Goal: Communication & Community: Answer question/provide support

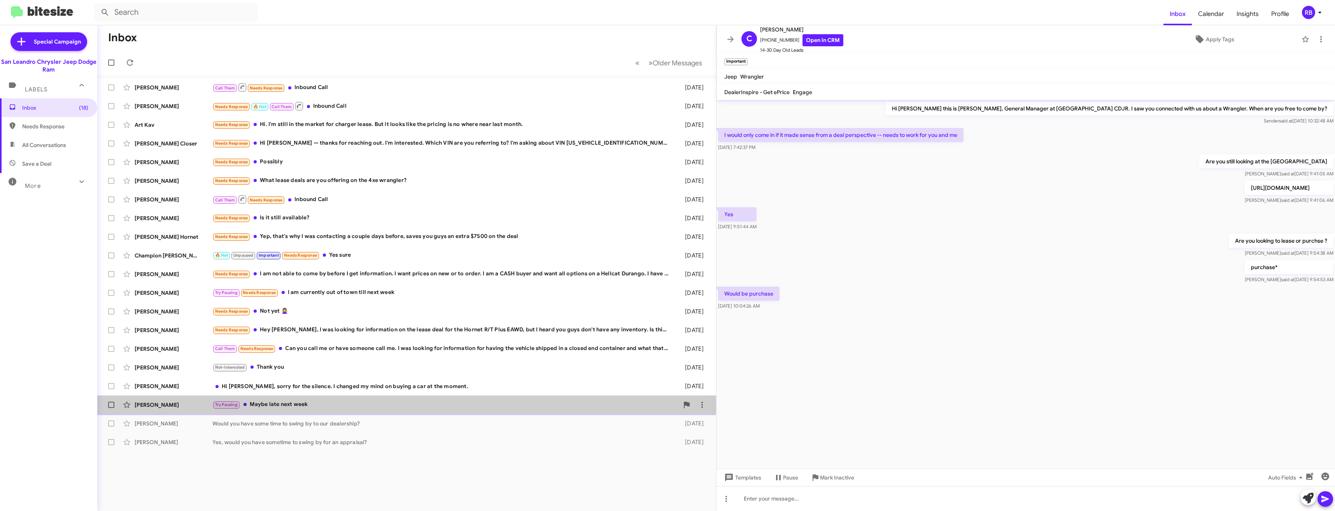
click at [269, 406] on div "Try Pausing Maybe late next week" at bounding box center [445, 404] width 466 height 9
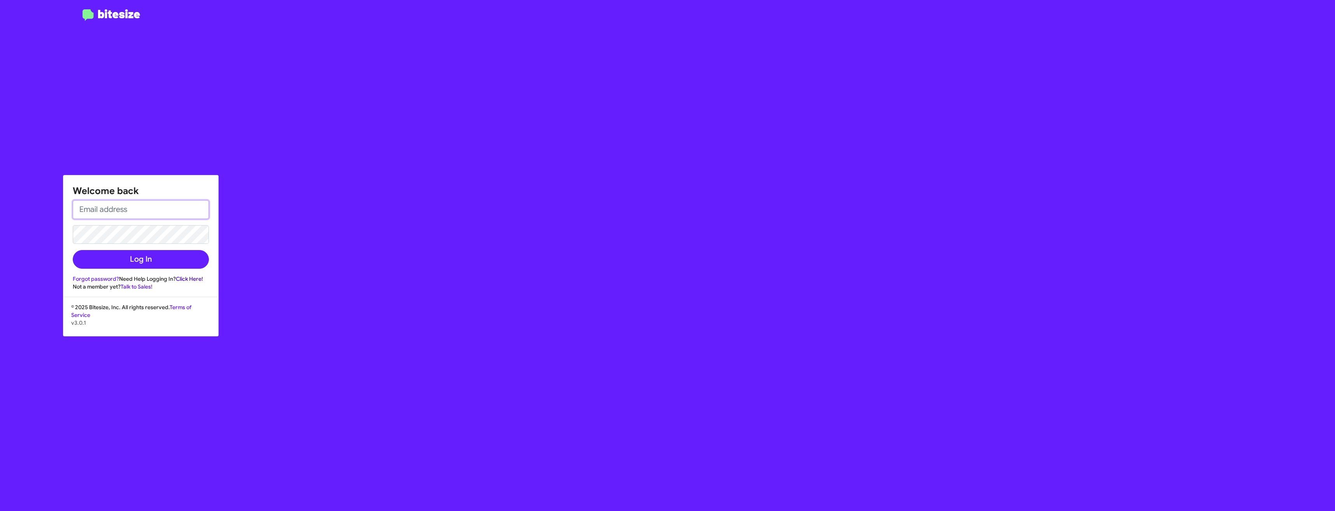
type input "[EMAIL_ADDRESS][DOMAIN_NAME]"
click at [82, 255] on button "Log In" at bounding box center [141, 259] width 136 height 19
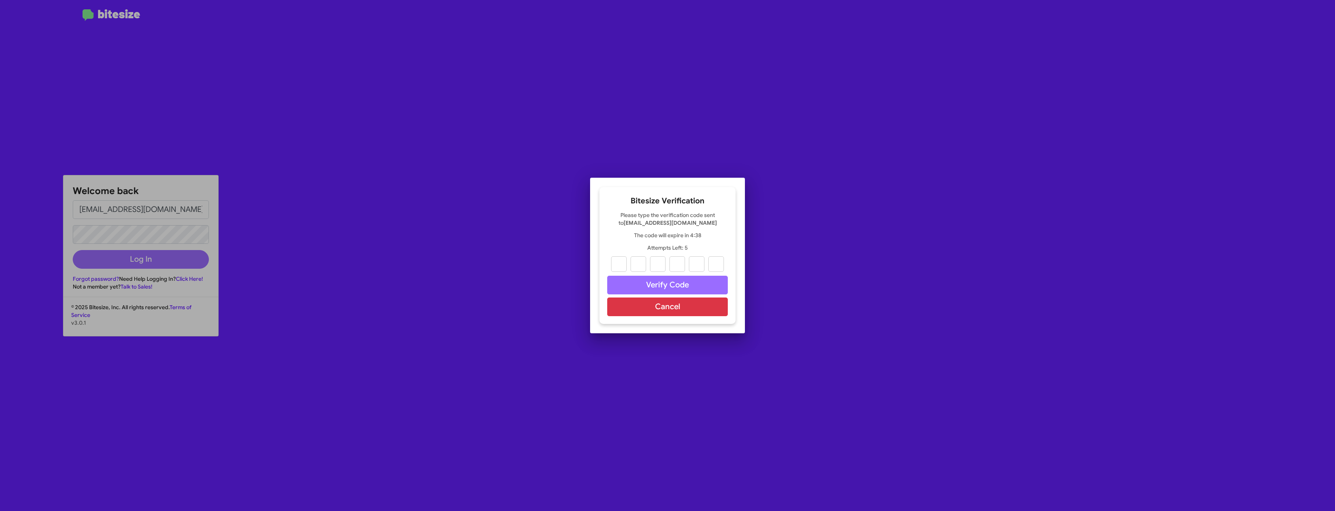
paste input "0"
type input "8"
type input "1"
type input "9"
type input "4"
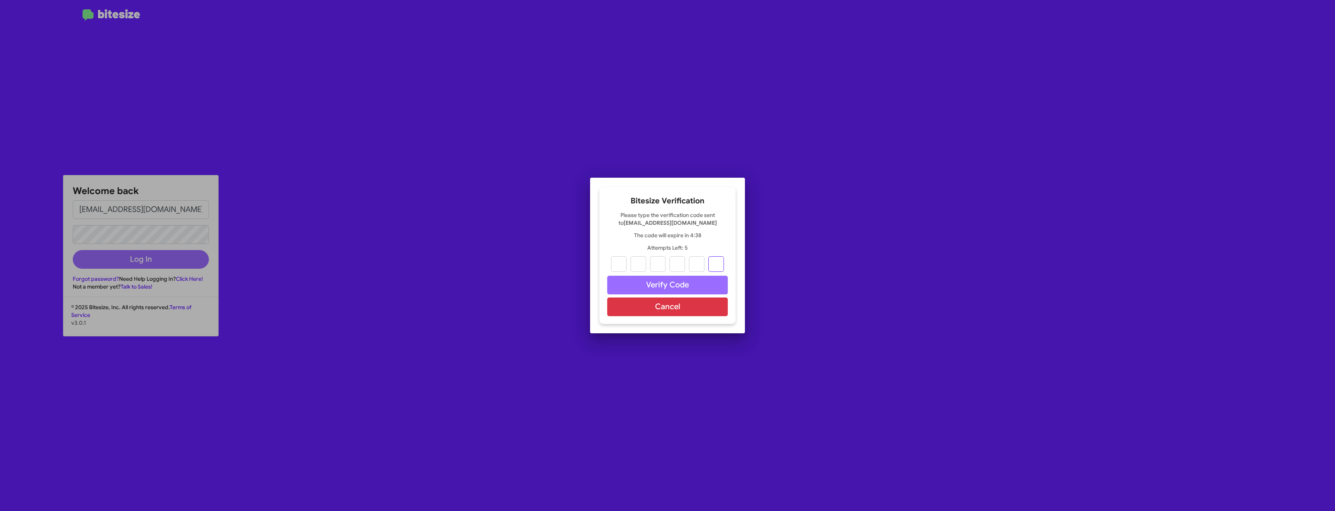
type input "7"
type input "0"
click at [679, 280] on button "Verify Code" at bounding box center [667, 285] width 121 height 19
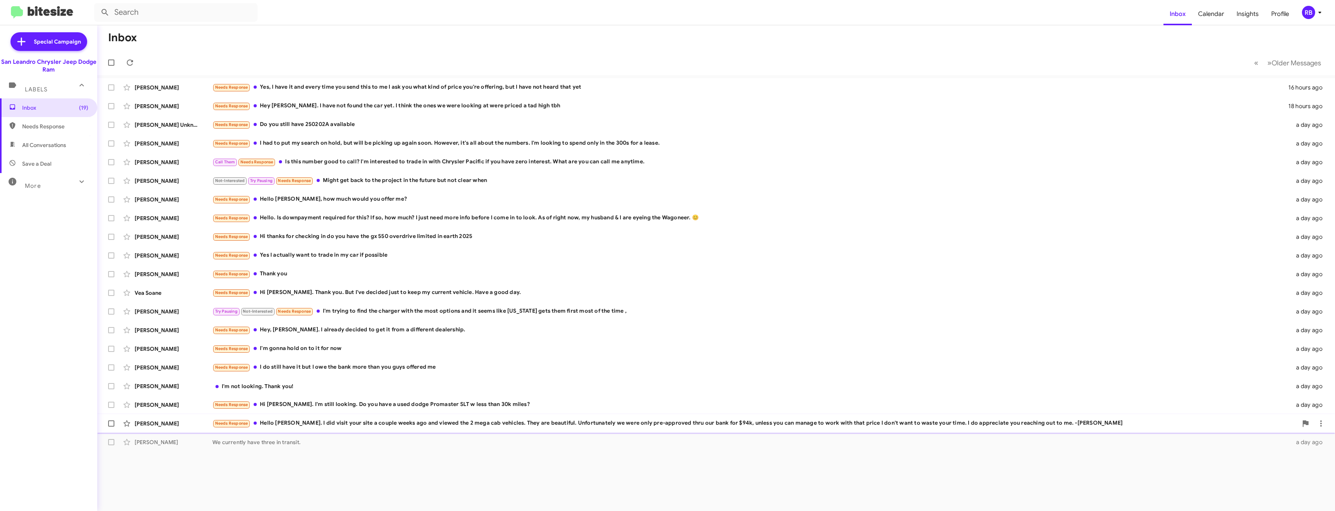
click at [321, 422] on div "Needs Response Hello [PERSON_NAME]. I did visit your site a couple weeks ago an…" at bounding box center [754, 423] width 1085 height 9
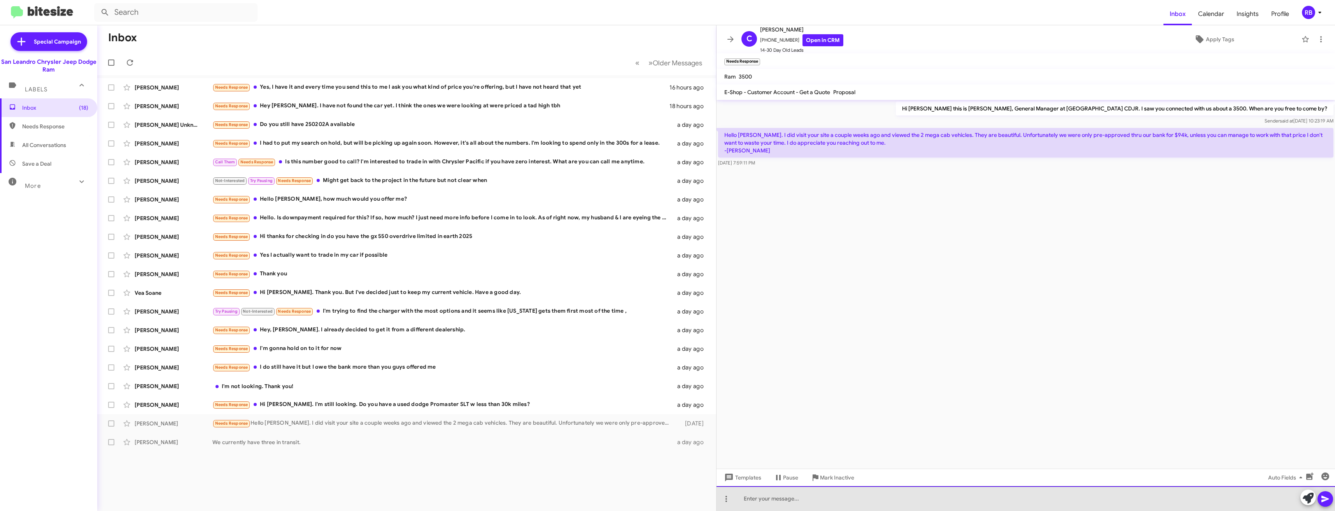
click at [823, 501] on div at bounding box center [1026, 498] width 618 height 25
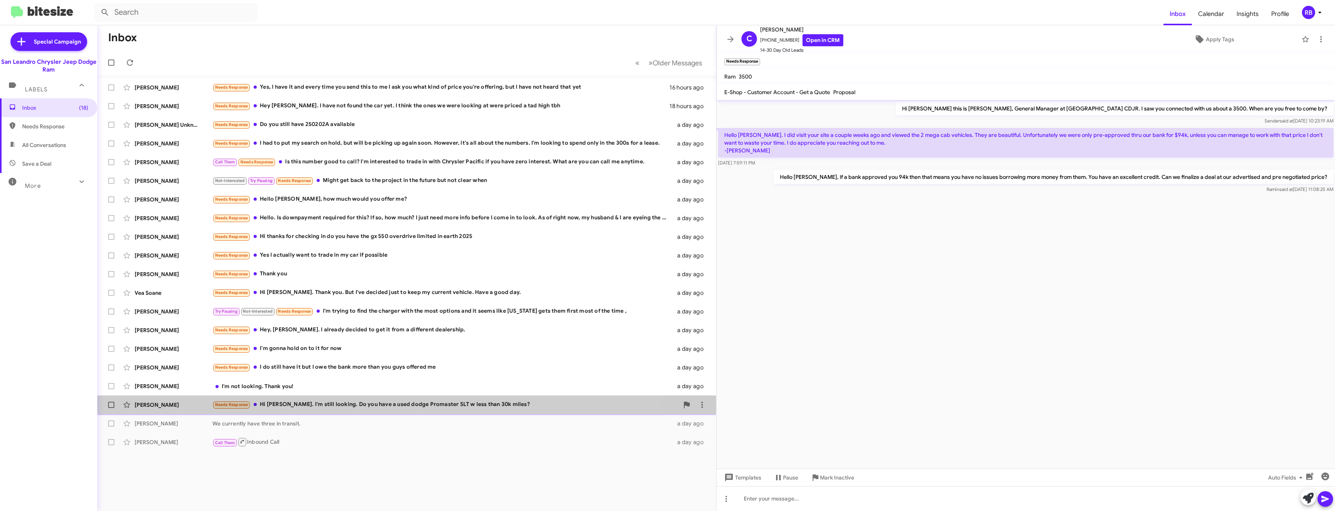
click at [343, 406] on div "Needs Response Hi [PERSON_NAME]. I'm still looking. Do you have a used dodge Pr…" at bounding box center [445, 404] width 466 height 9
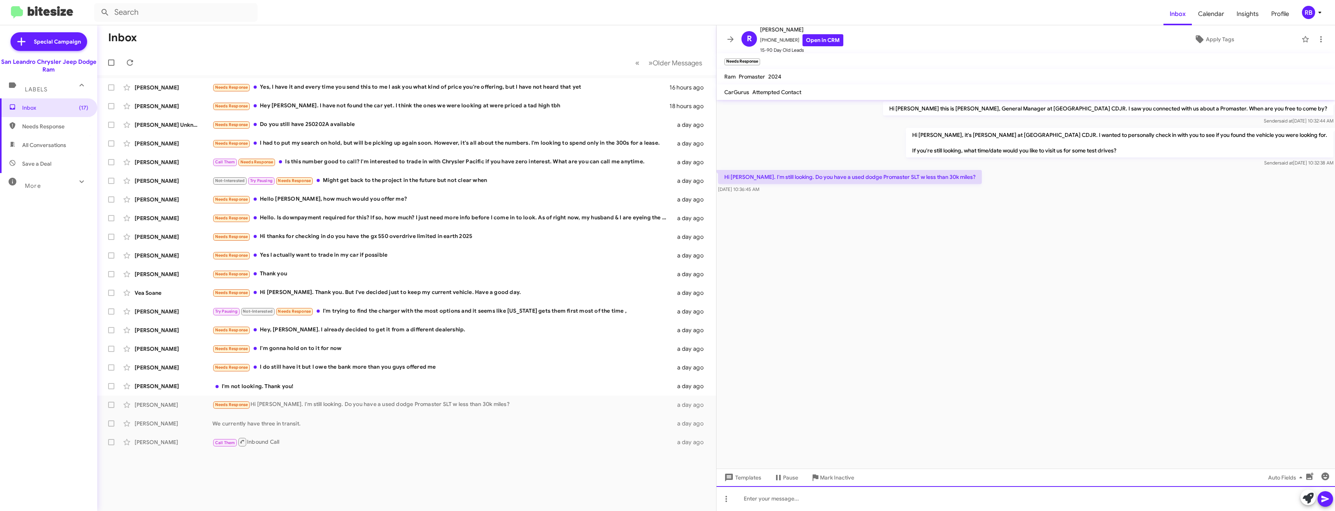
click at [827, 499] on div at bounding box center [1026, 498] width 618 height 25
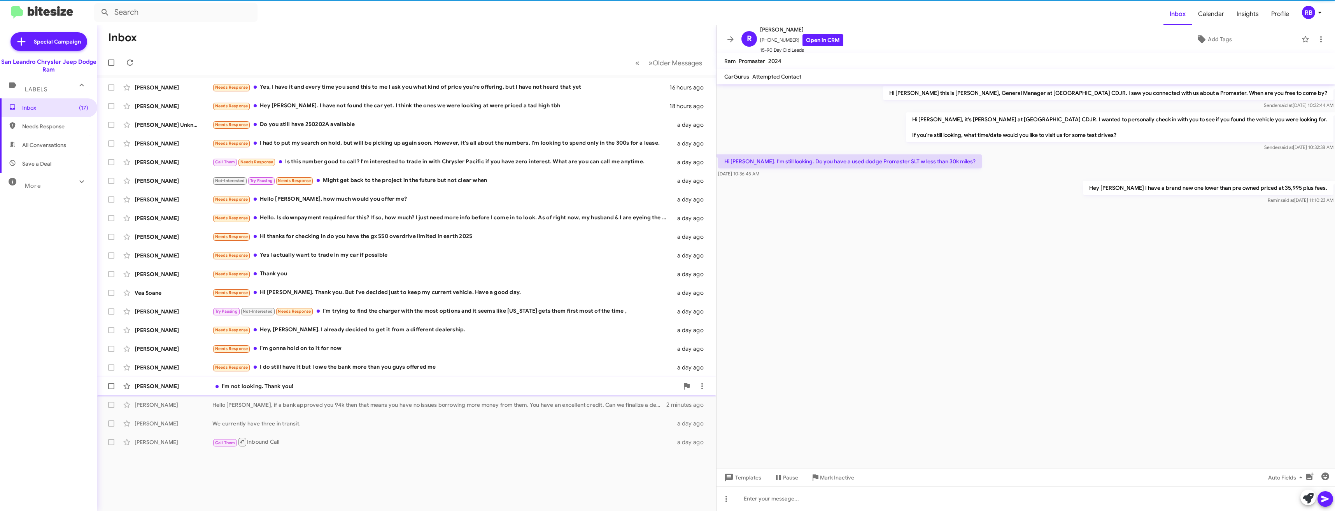
click at [268, 385] on div "I'm not looking. Thank you!" at bounding box center [445, 386] width 466 height 8
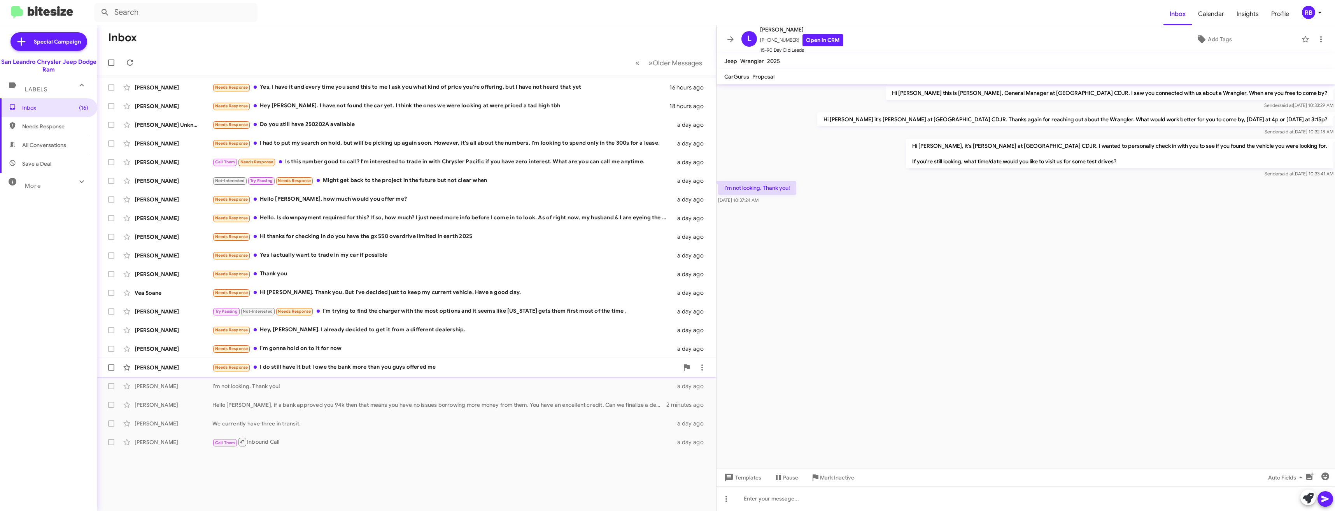
click at [304, 365] on div "Needs Response I do still have it but I owe the bank more than you guys offered…" at bounding box center [445, 367] width 466 height 9
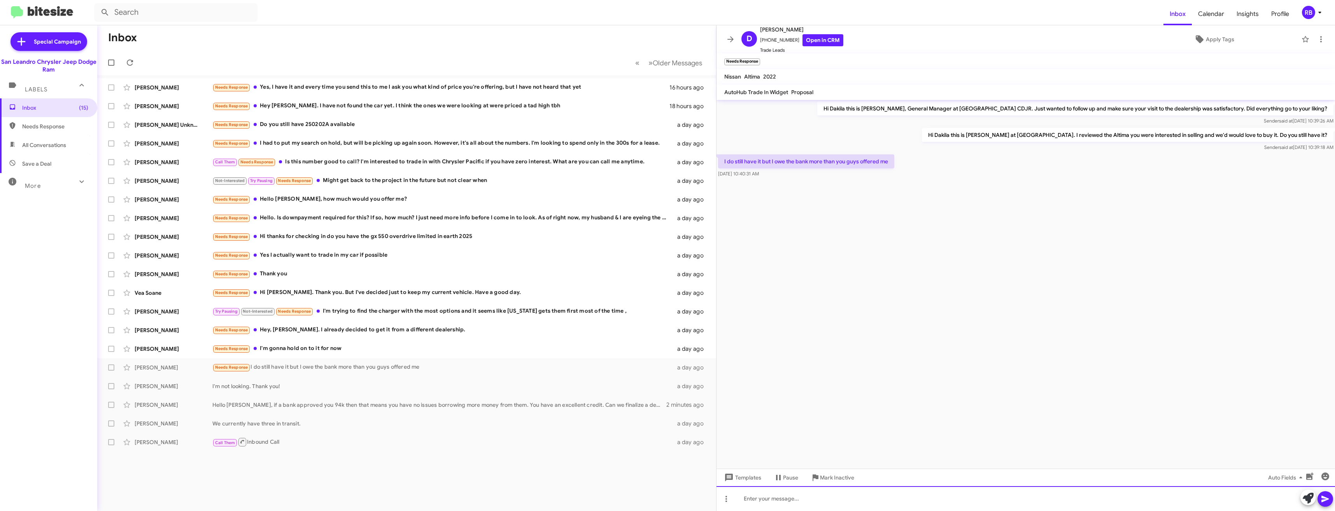
click at [796, 499] on div at bounding box center [1026, 498] width 618 height 25
click at [868, 498] on div at bounding box center [1026, 498] width 618 height 25
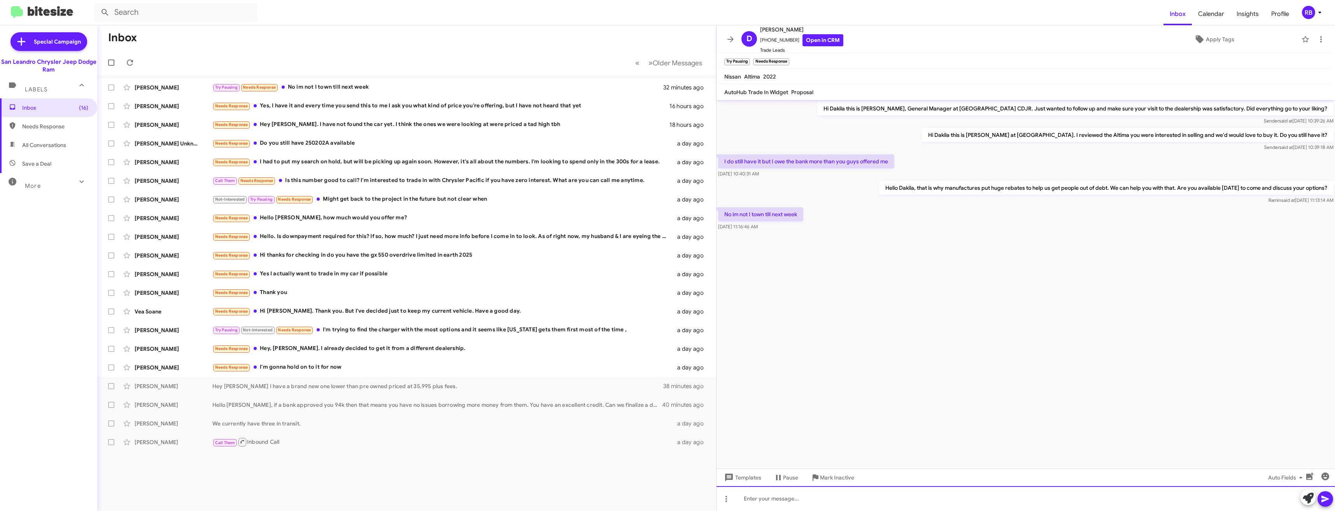
click at [869, 501] on div at bounding box center [1026, 498] width 618 height 25
click at [324, 88] on div "Try Pausing No im not I town till next week" at bounding box center [445, 87] width 466 height 9
click at [1104, 383] on cdk-virtual-scroll-viewport "Hi Dakila this is [PERSON_NAME], General Manager at [GEOGRAPHIC_DATA] CDJR. Jus…" at bounding box center [1026, 284] width 618 height 369
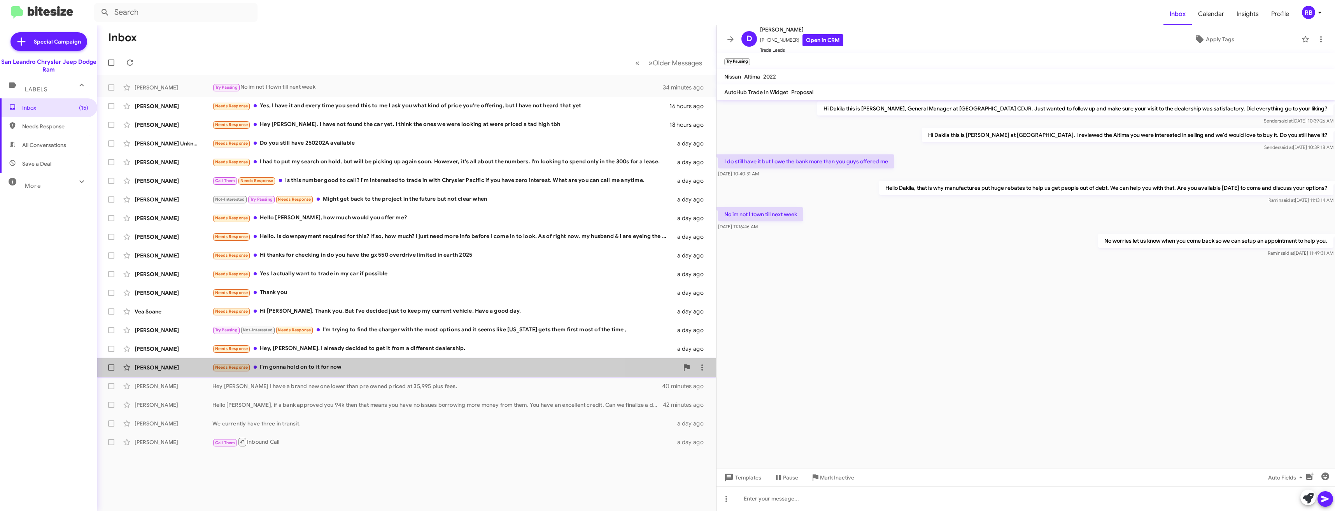
click at [275, 367] on div "Needs Response I'm gonna hold on to it for now" at bounding box center [445, 367] width 466 height 9
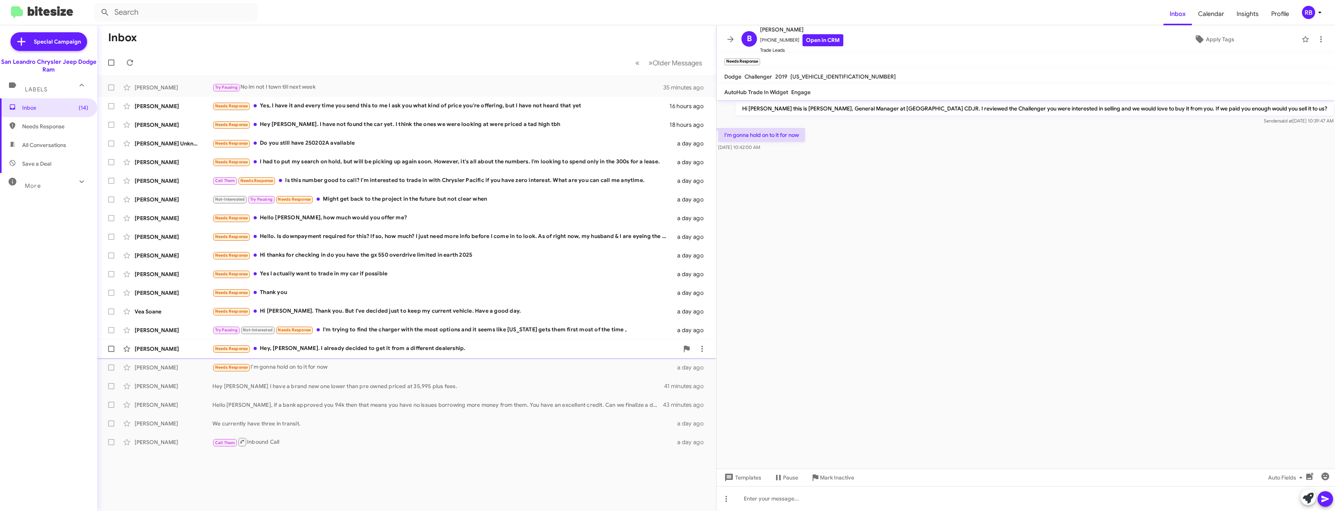
click at [307, 345] on div "Needs Response Hey, [PERSON_NAME]. I already decided to get it from a different…" at bounding box center [445, 348] width 466 height 9
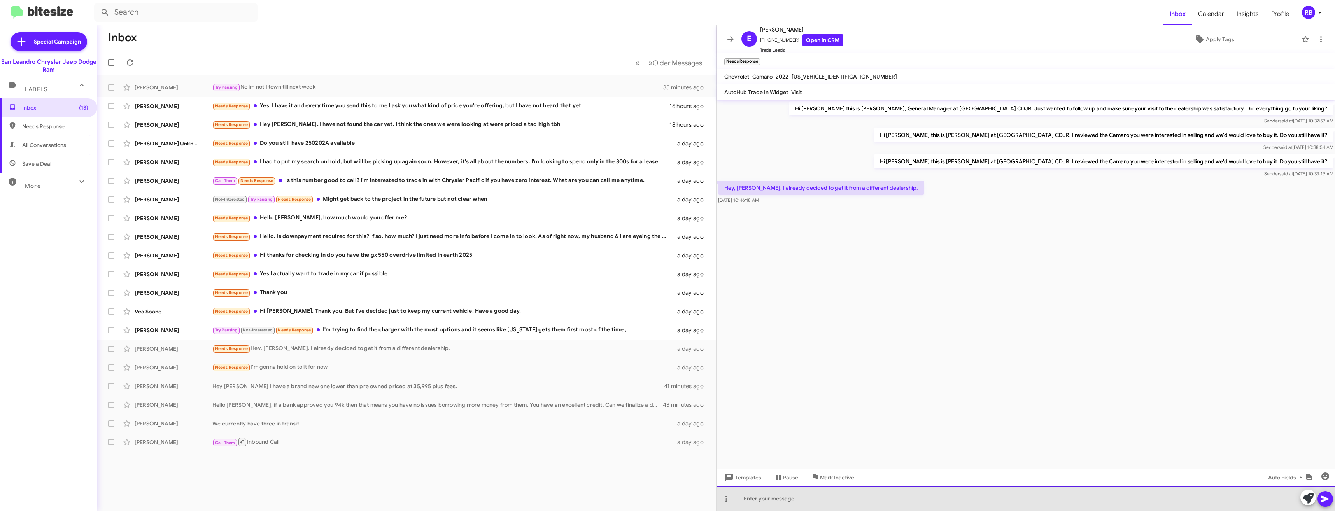
click at [885, 495] on div at bounding box center [1026, 498] width 618 height 25
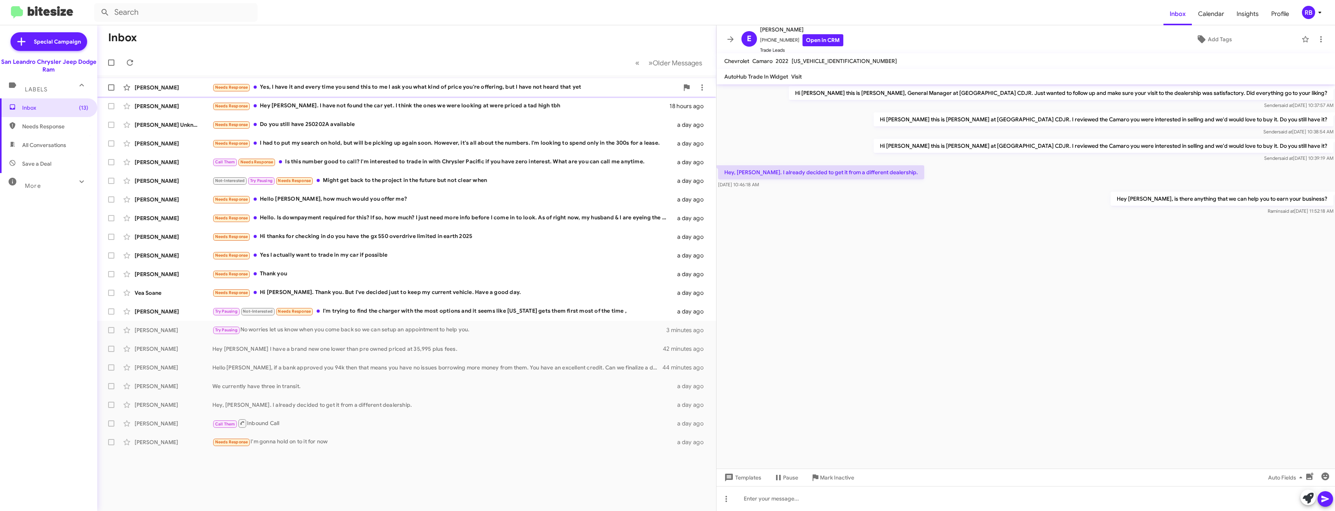
click at [339, 85] on div "Needs Response Yes, I have it and every time you send this to me I ask you what…" at bounding box center [445, 87] width 466 height 9
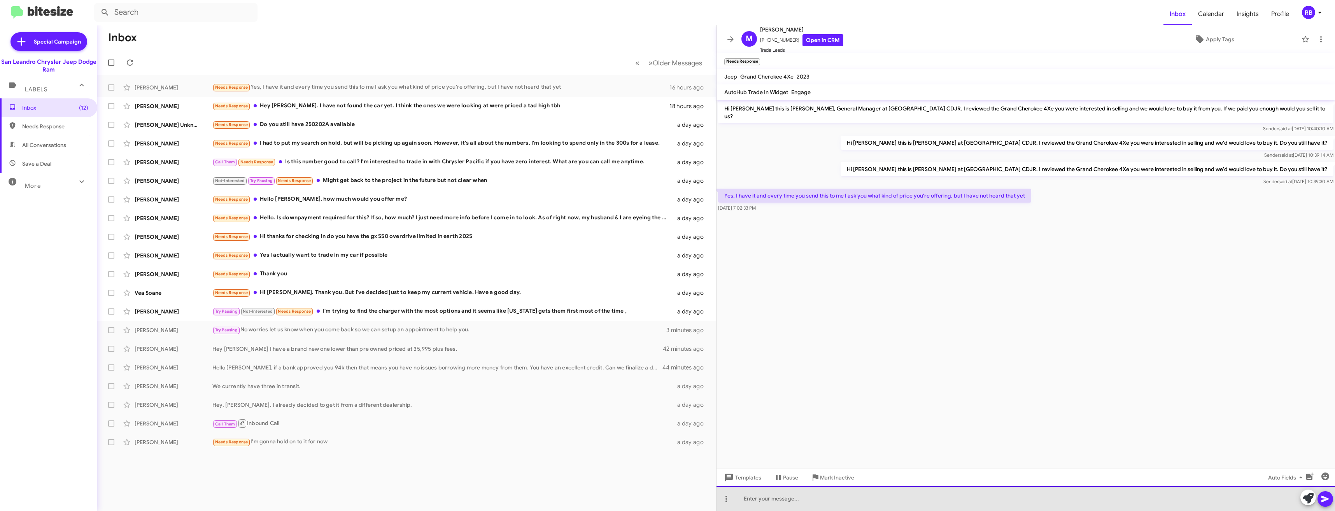
click at [851, 494] on div at bounding box center [1026, 498] width 618 height 25
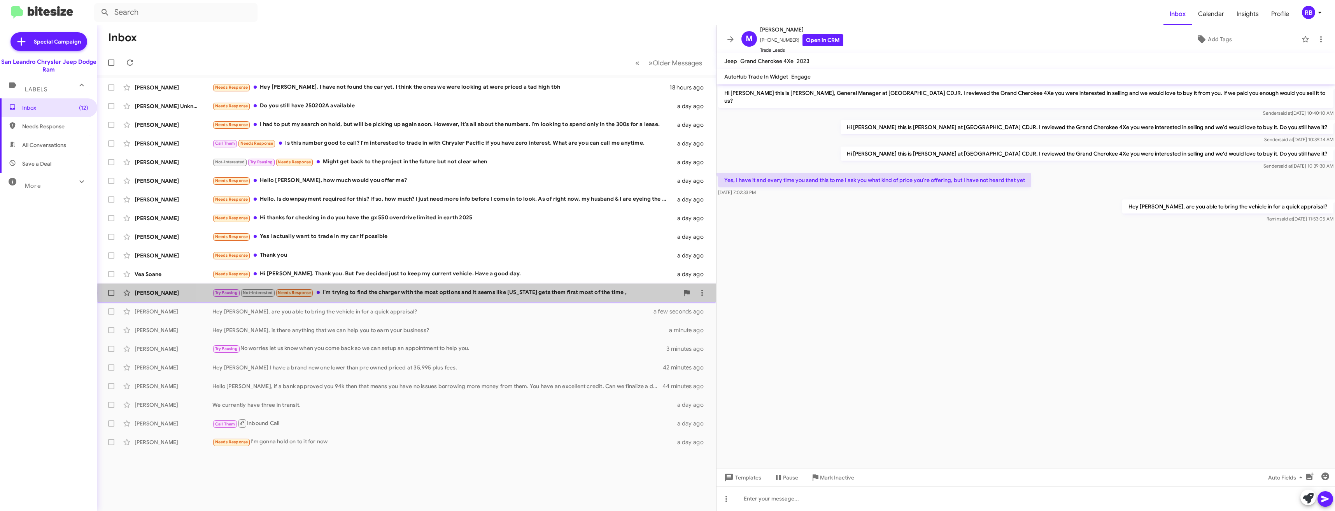
click at [470, 293] on div "Try Pausing Not-Interested Needs Response I'm trying to find the charger with t…" at bounding box center [445, 292] width 466 height 9
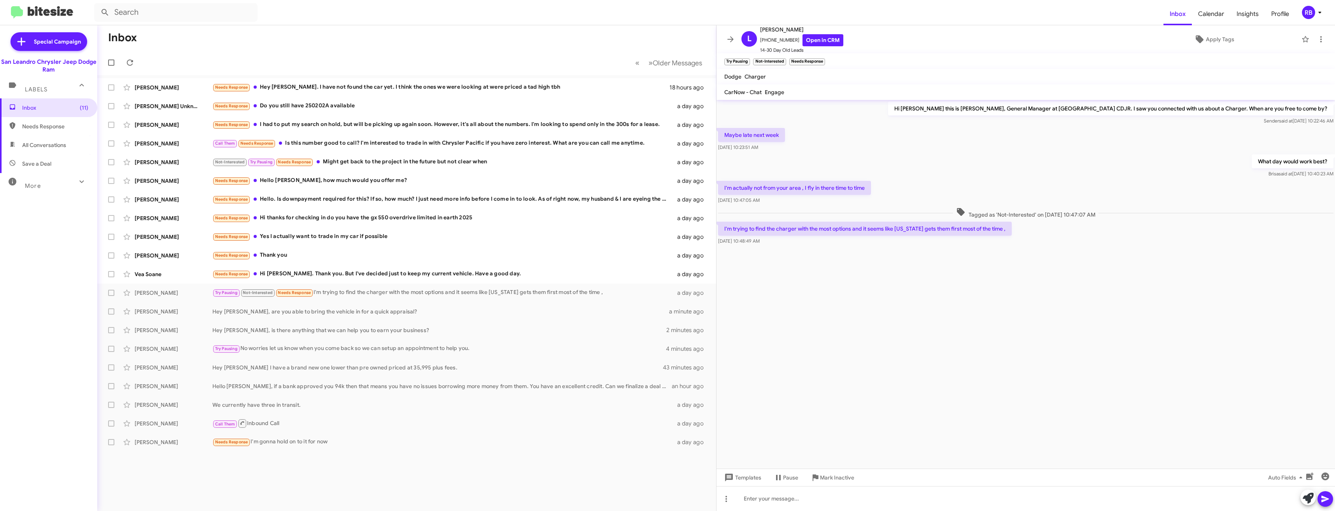
click at [1014, 340] on cdk-virtual-scroll-viewport "Hi [PERSON_NAME] this is [PERSON_NAME], General Manager at [GEOGRAPHIC_DATA] CD…" at bounding box center [1026, 284] width 618 height 369
click at [349, 275] on div "Needs Response Hi [PERSON_NAME]. Thank you. But I've decided just to keep my cu…" at bounding box center [445, 274] width 466 height 9
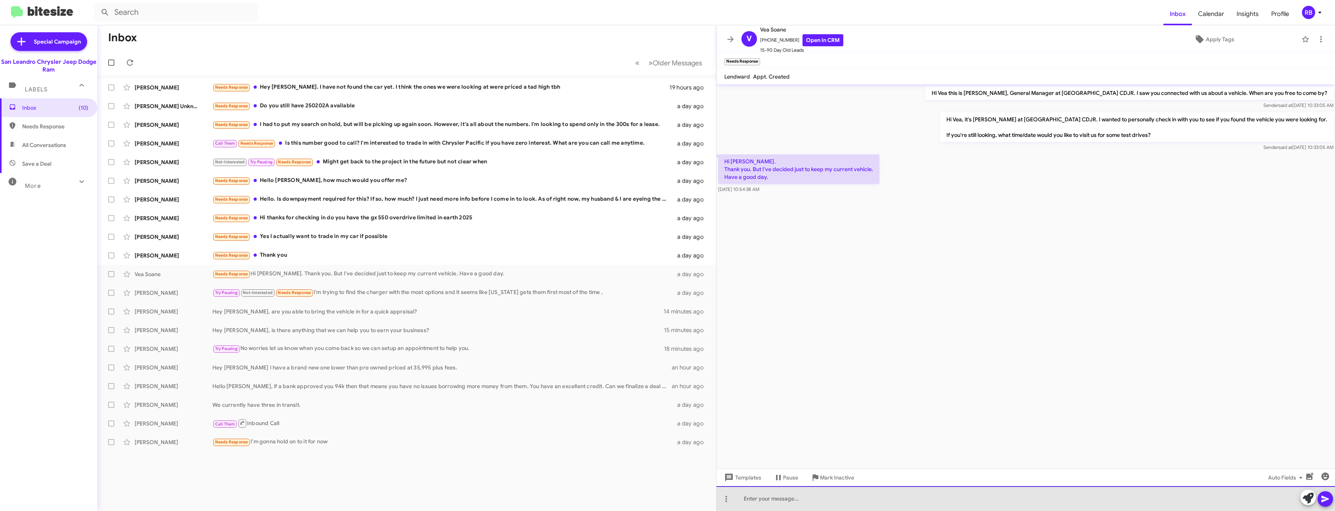
click at [837, 496] on div at bounding box center [1026, 498] width 618 height 25
drag, startPoint x: 1032, startPoint y: 499, endPoint x: 1046, endPoint y: 493, distance: 15.3
click at [1046, 493] on div "Let us know if you change your mind, we have huge rebates available to take the…" at bounding box center [1026, 498] width 618 height 25
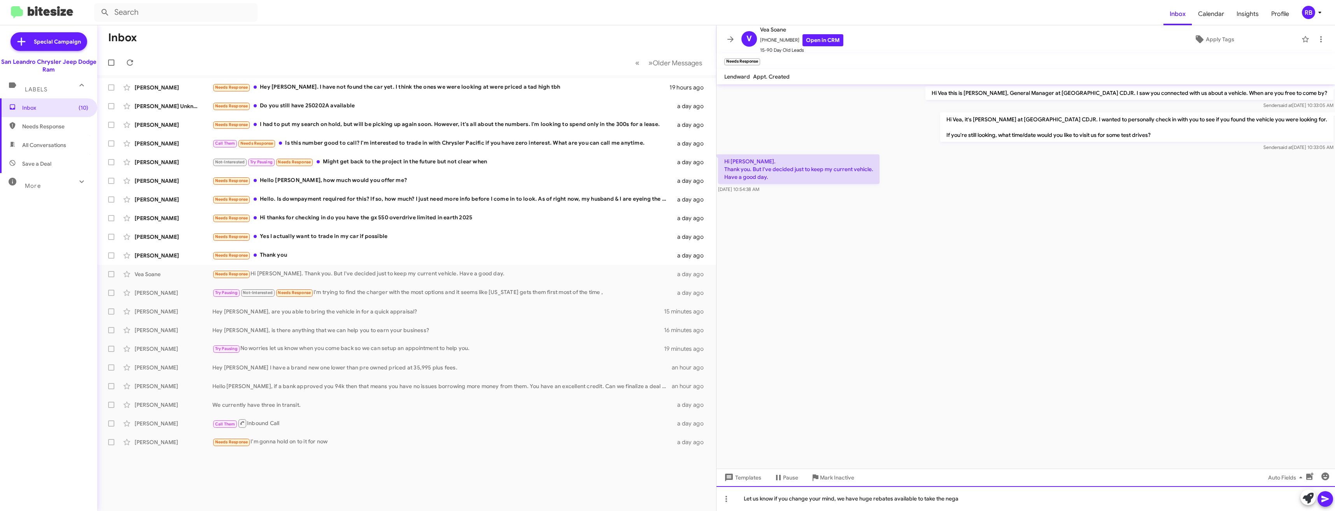
click at [1028, 500] on div "Let us know if you change your mind, we have huge rebates available to take the…" at bounding box center [1026, 498] width 618 height 25
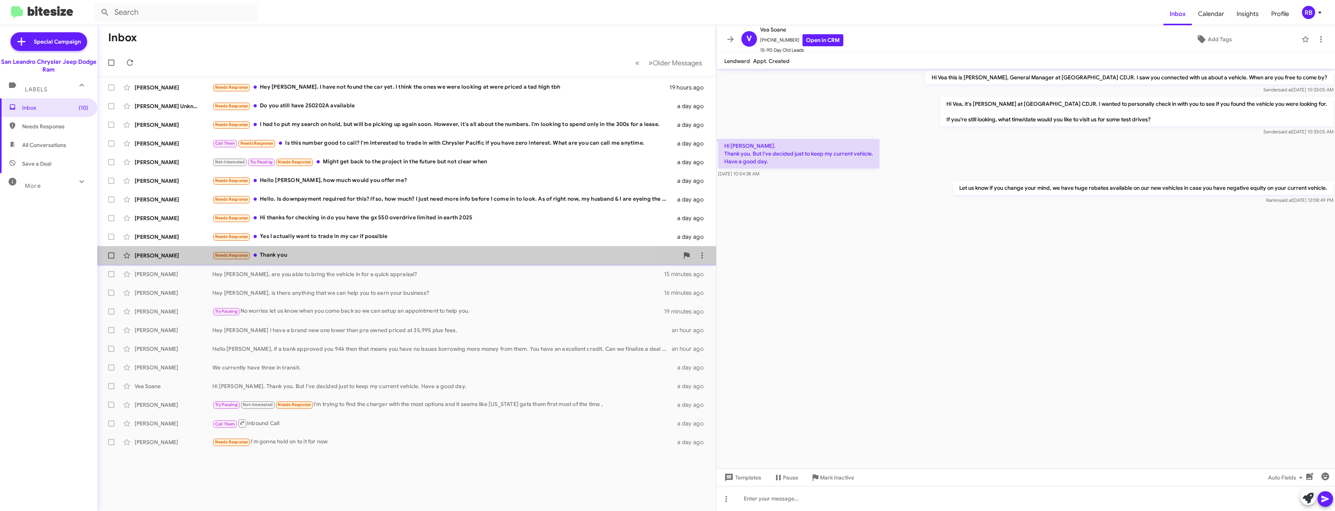
click at [291, 251] on div "[PERSON_NAME] Needs Response Thank you a day ago" at bounding box center [406, 256] width 606 height 16
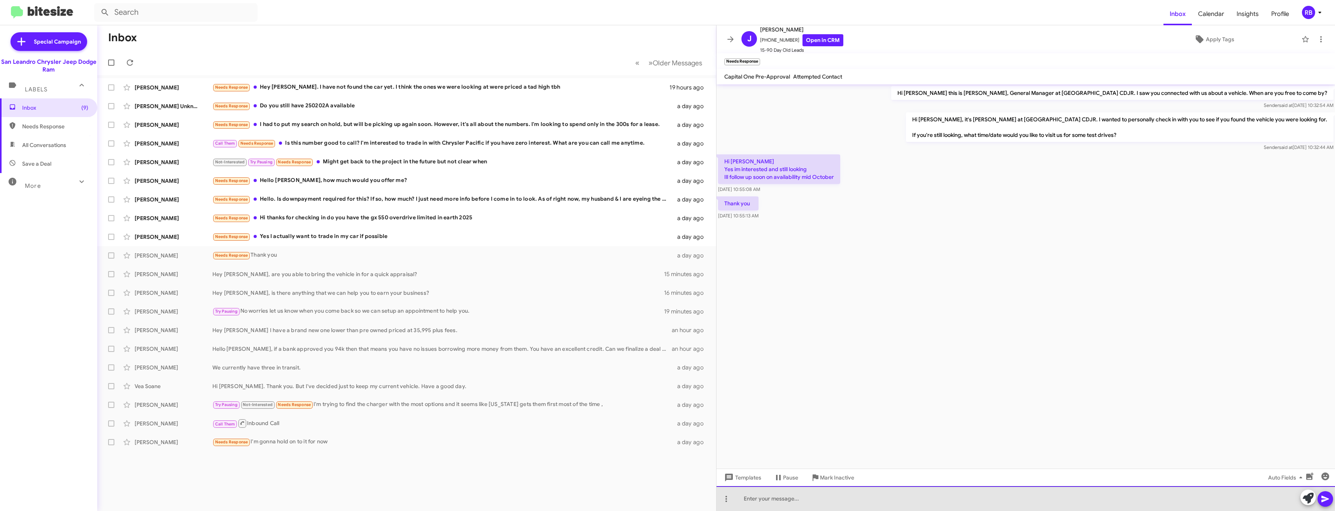
click at [810, 500] on div at bounding box center [1026, 498] width 618 height 25
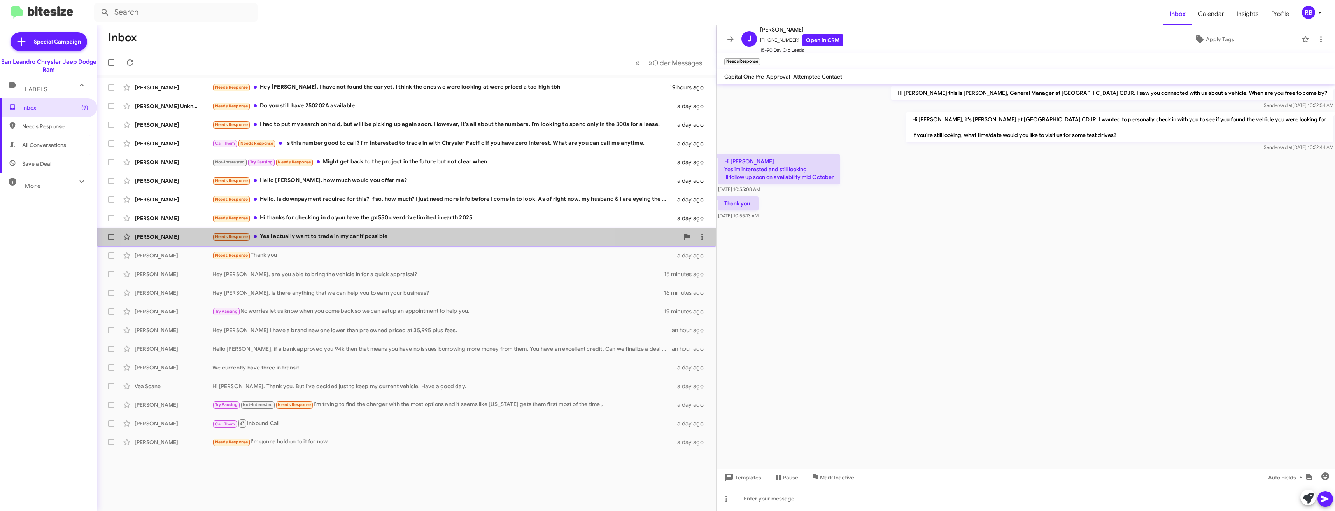
click at [369, 237] on div "Needs Response Yes I actually want to trade in my car if possible" at bounding box center [445, 236] width 466 height 9
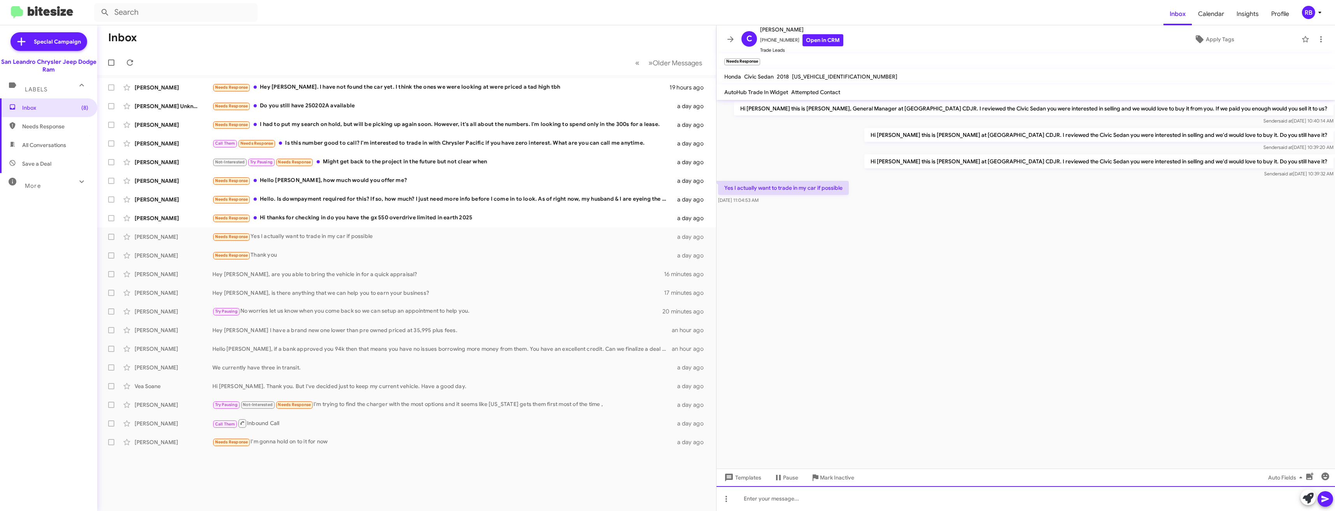
click at [880, 498] on div at bounding box center [1026, 498] width 618 height 25
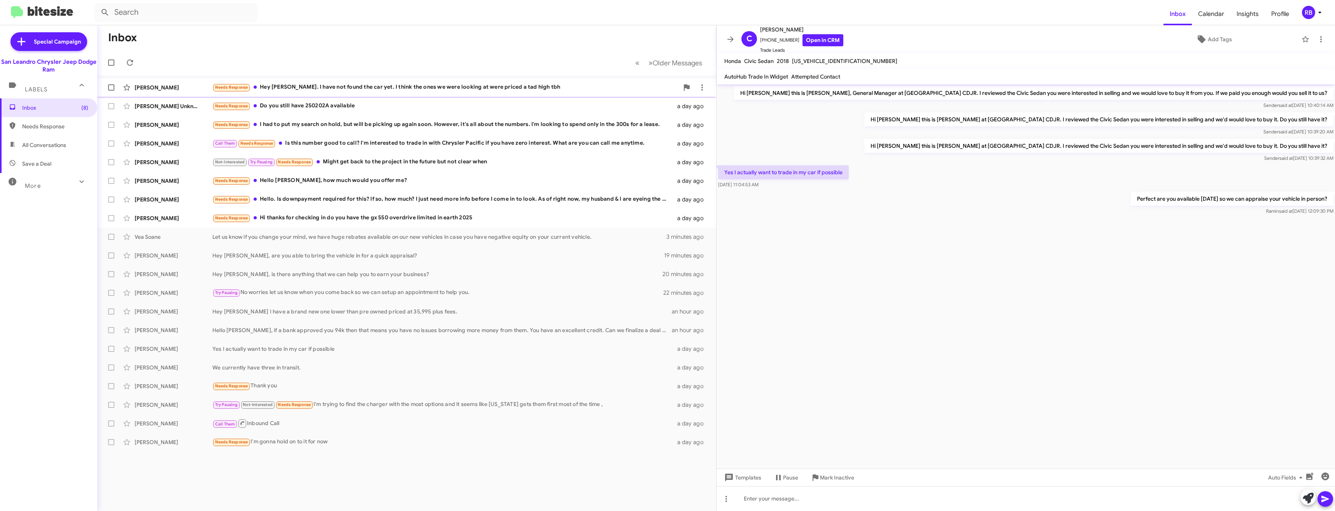
click at [426, 83] on div "Needs Response Hey [PERSON_NAME]. I have not found the car yet. I think the one…" at bounding box center [445, 87] width 466 height 9
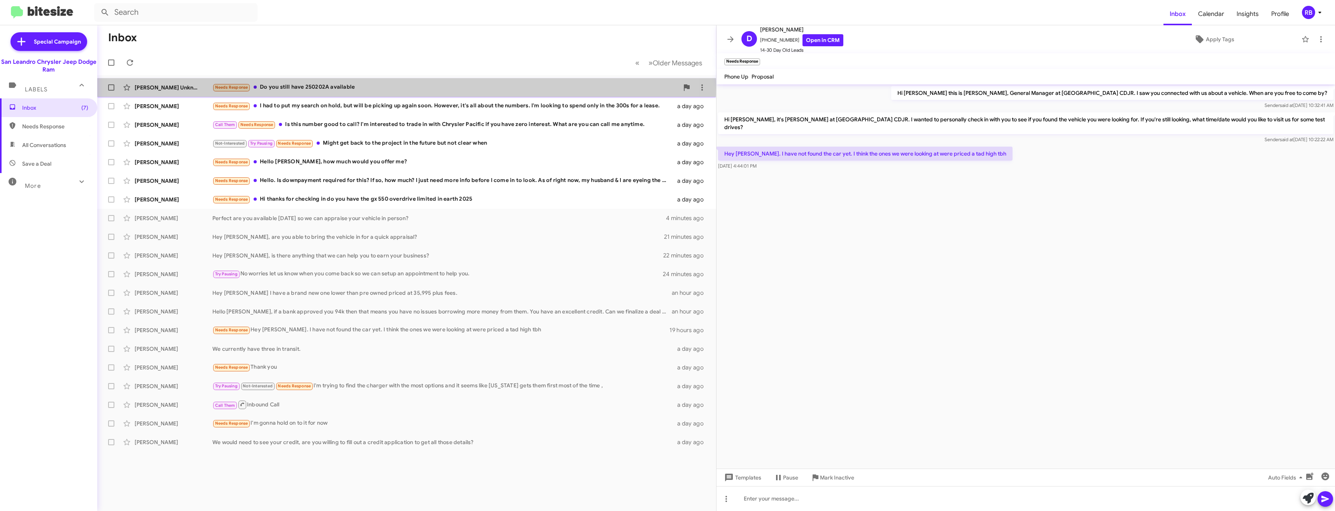
click at [362, 88] on div "Needs Response Do you still have 250202A available" at bounding box center [445, 87] width 466 height 9
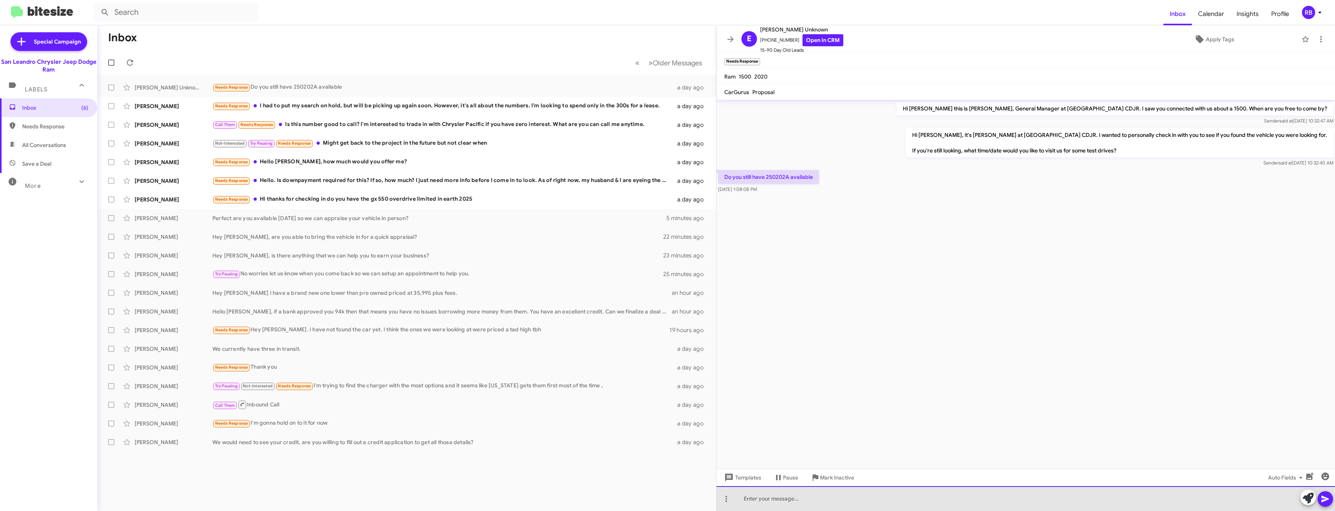
click at [816, 498] on div at bounding box center [1026, 498] width 618 height 25
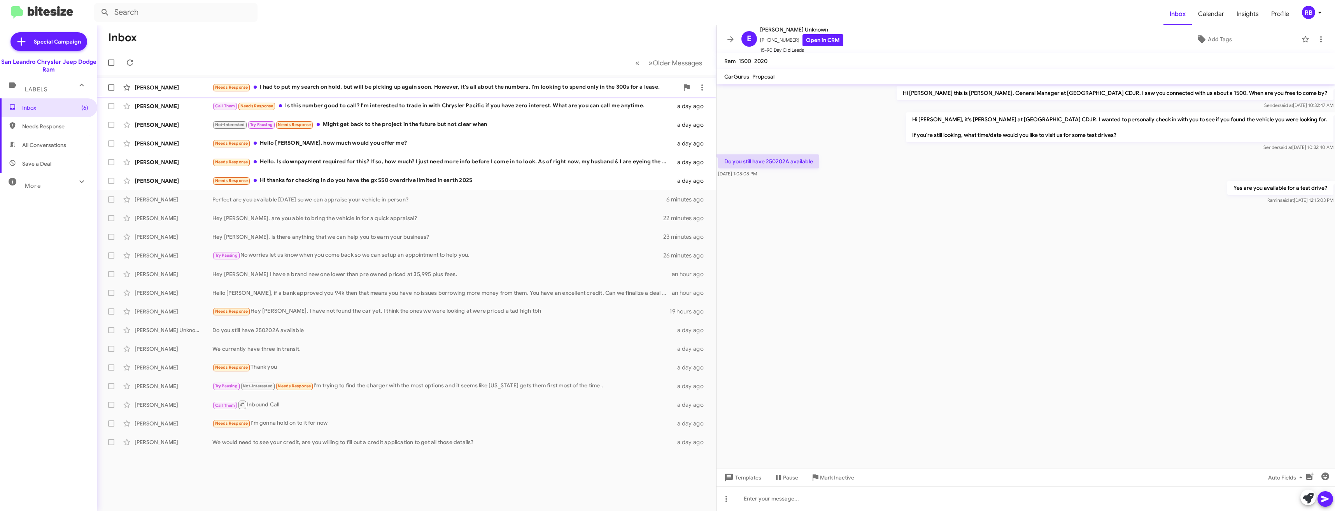
click at [322, 86] on div "Needs Response I had to put my search on hold, but will be picking up again soo…" at bounding box center [445, 87] width 466 height 9
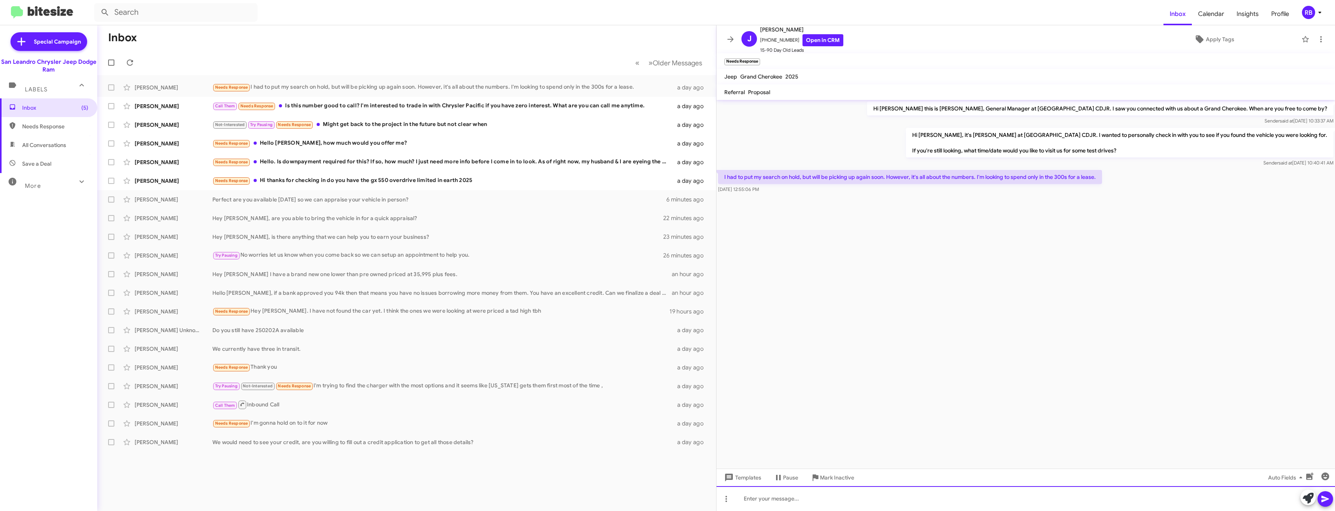
click at [984, 498] on div at bounding box center [1026, 498] width 618 height 25
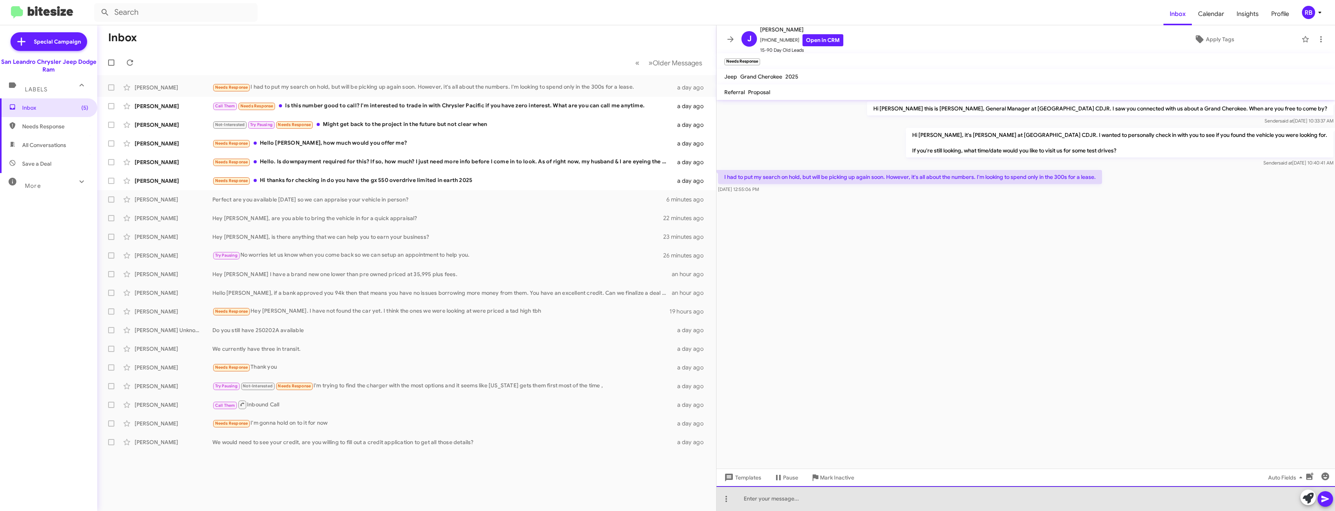
click at [978, 500] on div at bounding box center [1026, 498] width 618 height 25
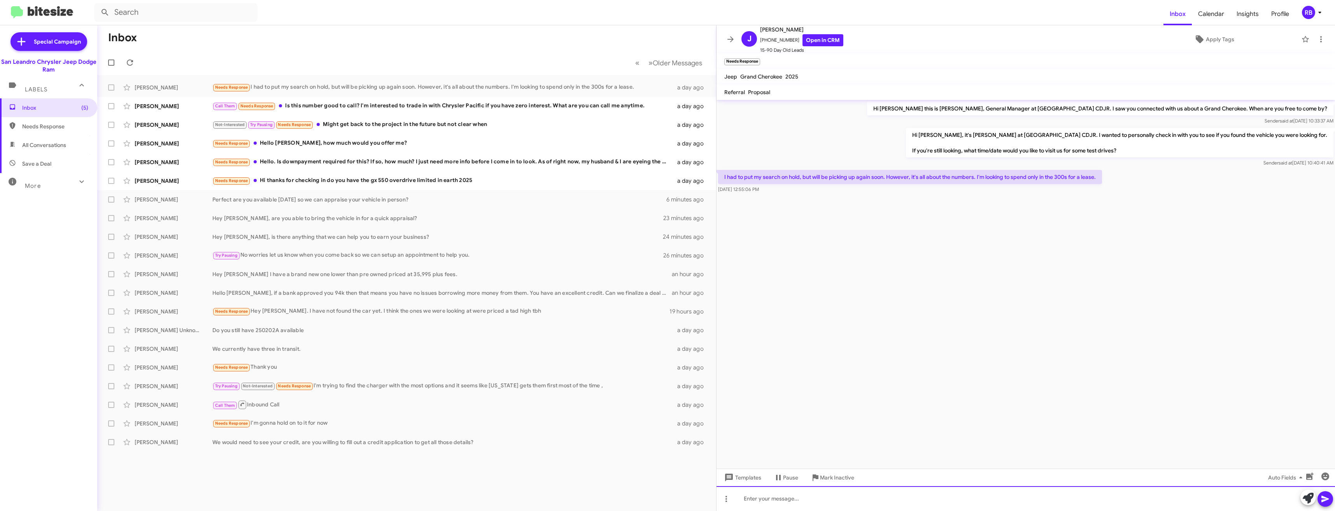
click at [952, 498] on div at bounding box center [1026, 498] width 618 height 25
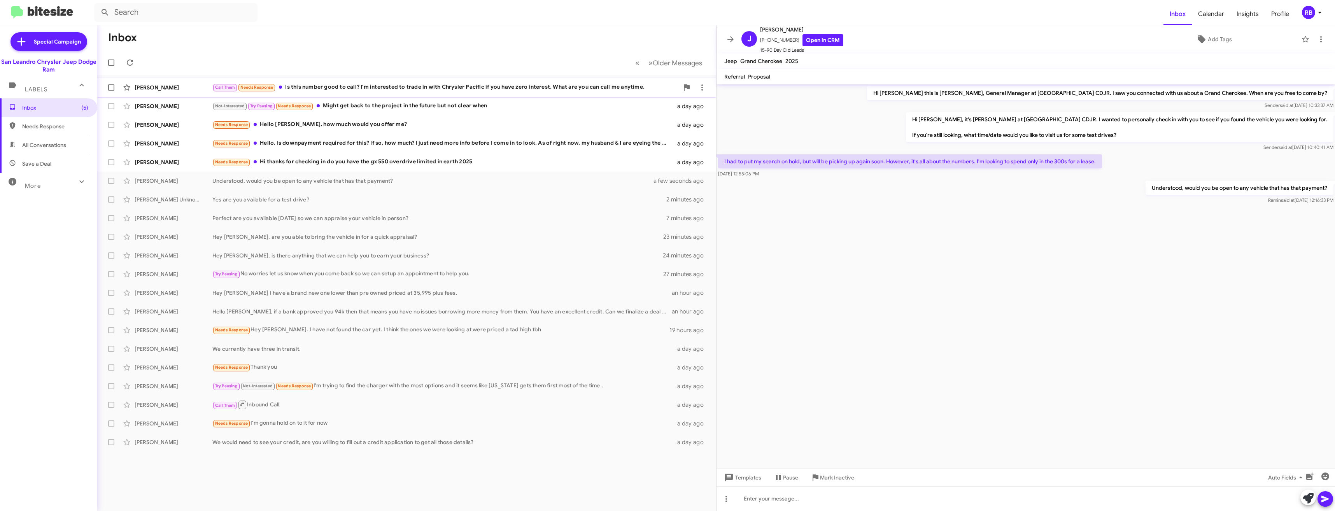
click at [332, 87] on div "Call Them Needs Response Is this number good to call? I'm interested to trade i…" at bounding box center [445, 87] width 466 height 9
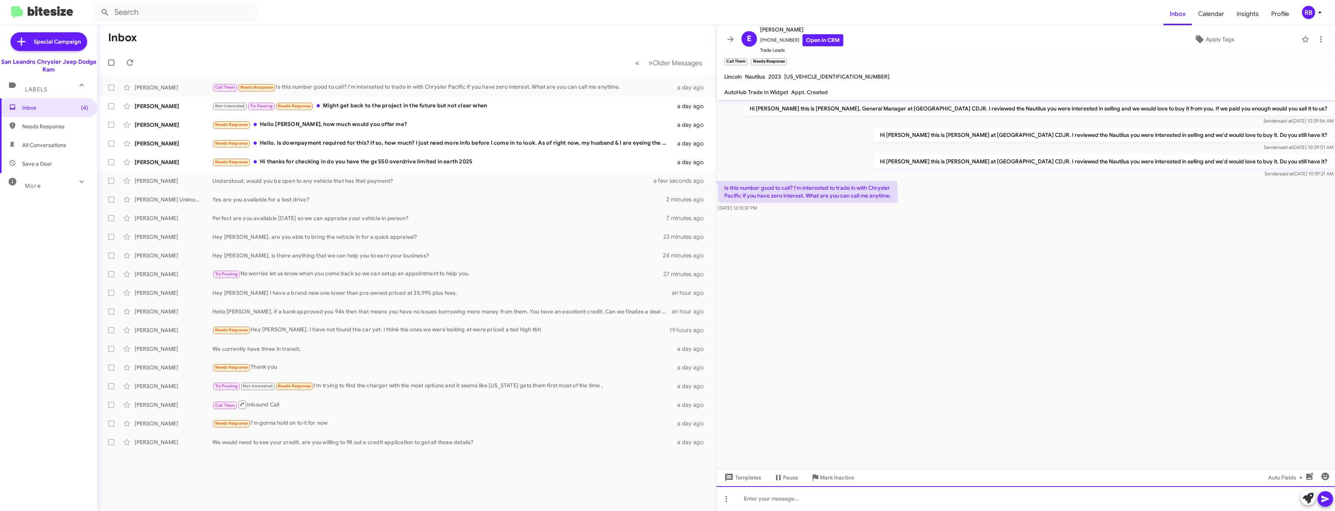
click at [785, 503] on div at bounding box center [1026, 498] width 618 height 25
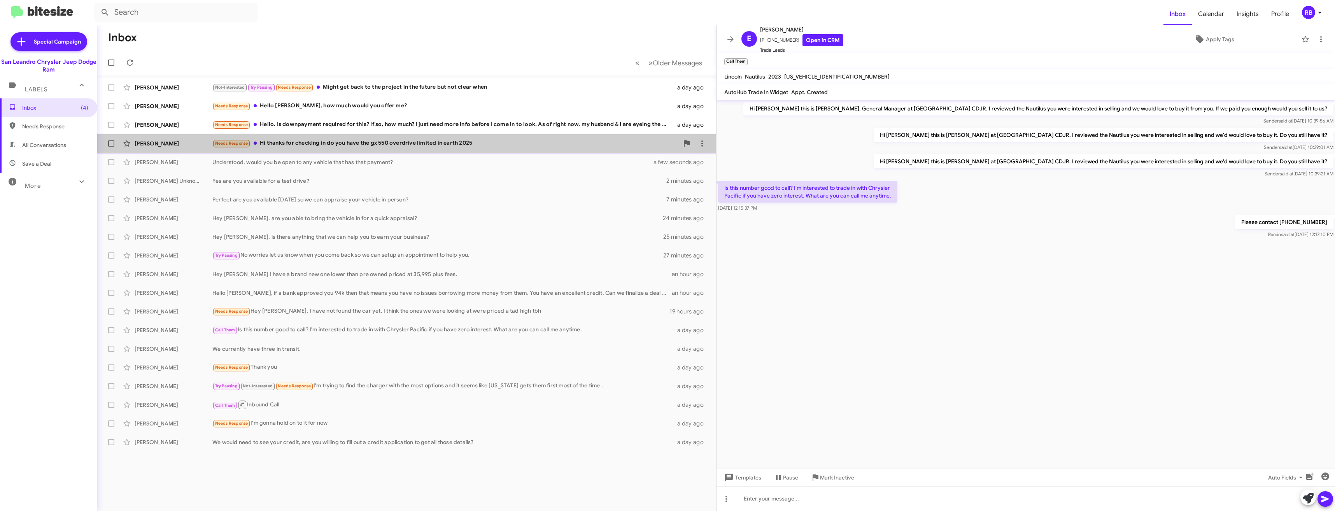
click at [361, 145] on div "Needs Response Hi thanks for checking in do you have the gx 550 overdrive limit…" at bounding box center [445, 143] width 466 height 9
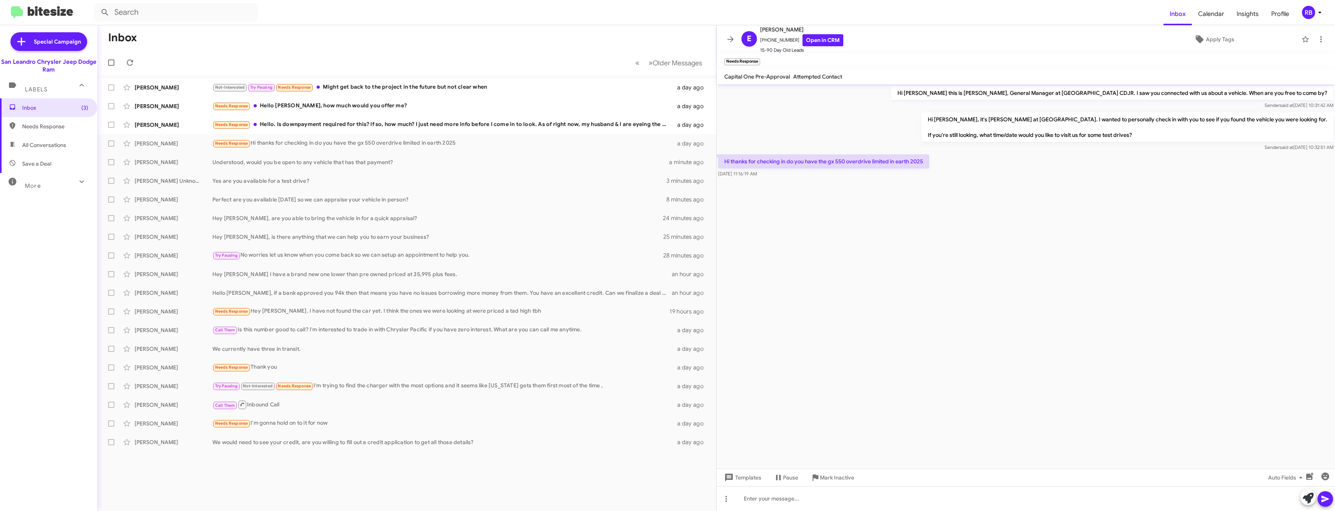
click at [1089, 276] on cdk-virtual-scroll-viewport "Hi [PERSON_NAME] this is [PERSON_NAME], General Manager at [GEOGRAPHIC_DATA] CD…" at bounding box center [1026, 276] width 618 height 384
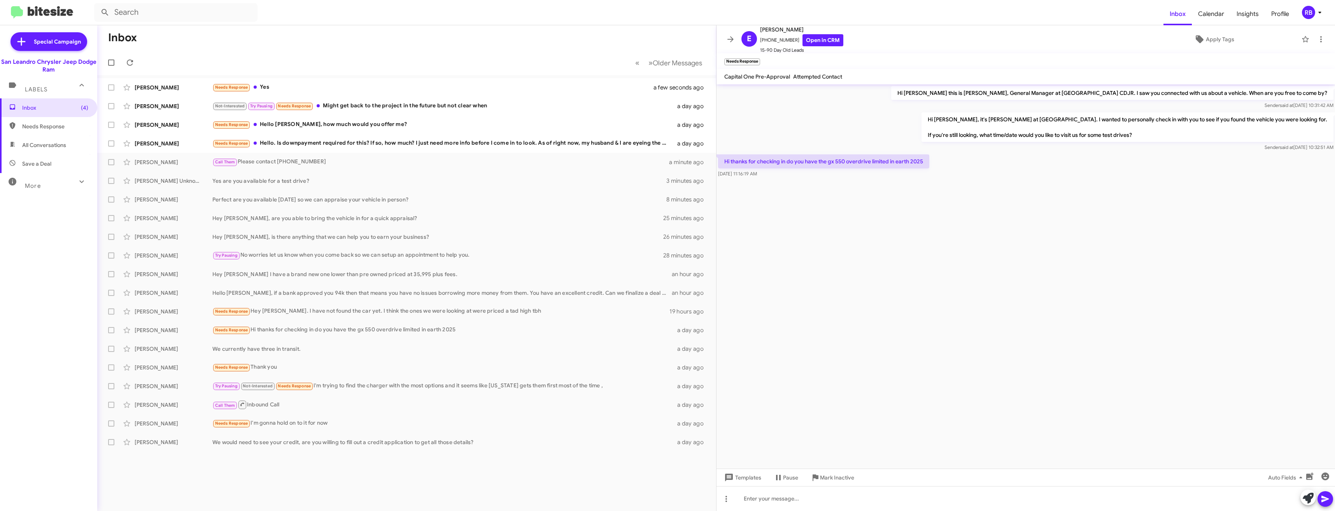
click at [1033, 258] on cdk-virtual-scroll-viewport "Hi [PERSON_NAME] this is [PERSON_NAME], General Manager at [GEOGRAPHIC_DATA] CD…" at bounding box center [1026, 276] width 618 height 384
